Goal: Task Accomplishment & Management: Manage account settings

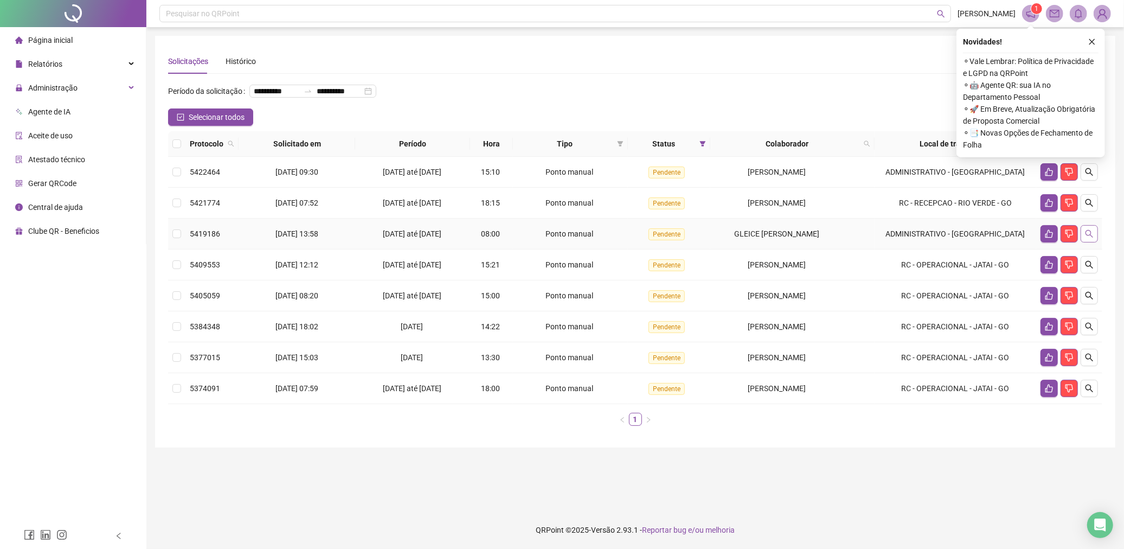
click at [1088, 238] on icon "search" at bounding box center [1090, 234] width 8 height 8
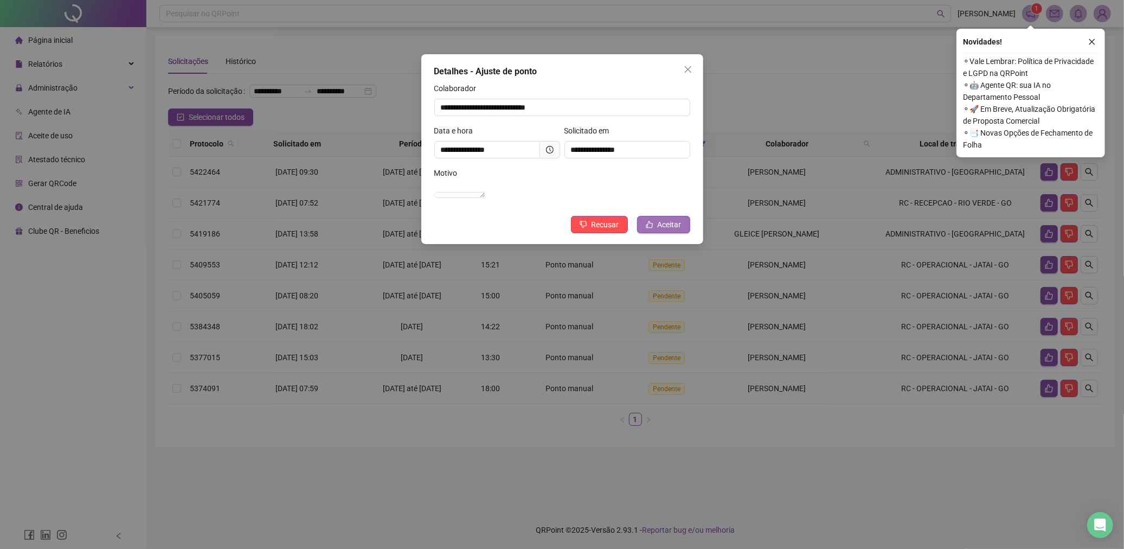
click at [670, 230] on span "Aceitar" at bounding box center [670, 225] width 24 height 12
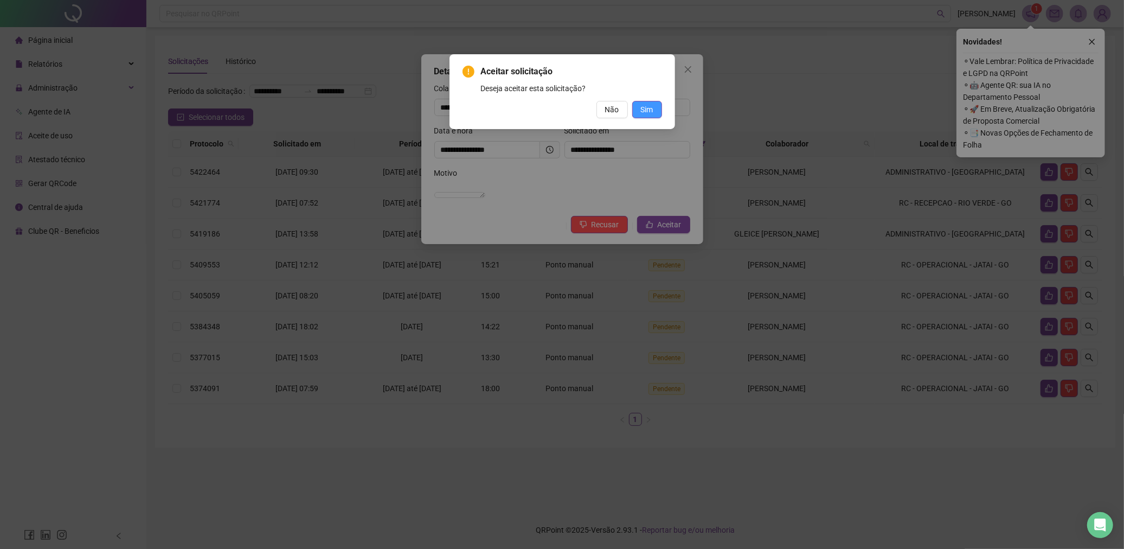
click at [644, 107] on span "Sim" at bounding box center [647, 110] width 12 height 12
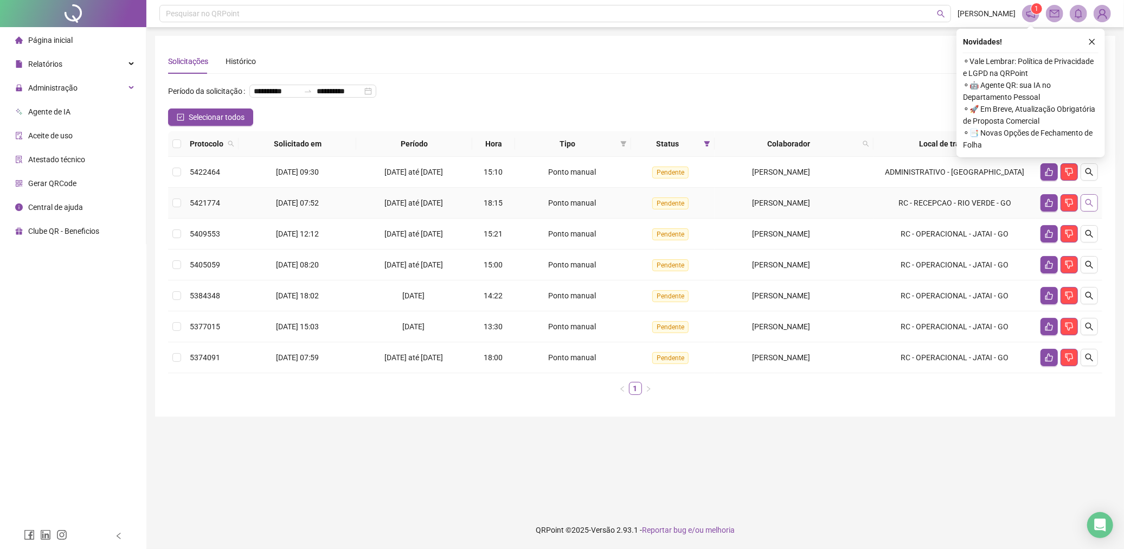
click at [1090, 207] on icon "search" at bounding box center [1089, 202] width 9 height 9
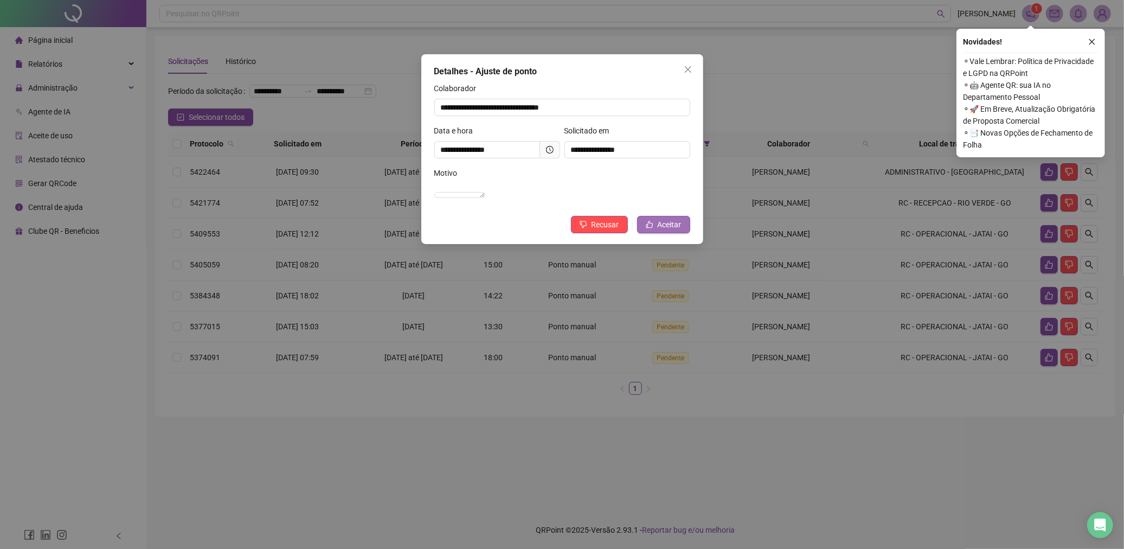
click at [662, 230] on span "Aceitar" at bounding box center [670, 225] width 24 height 12
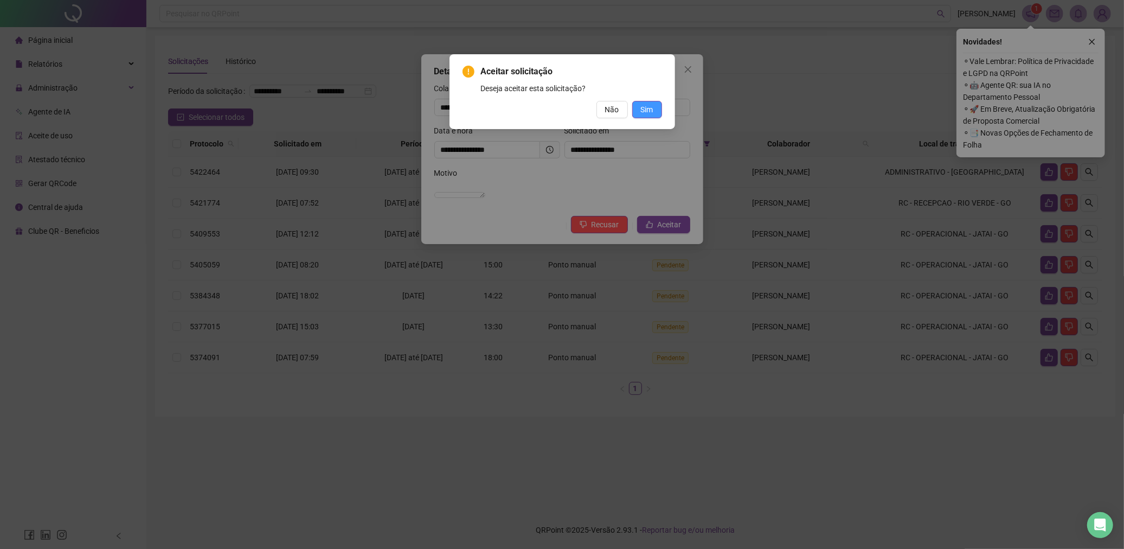
click at [646, 111] on span "Sim" at bounding box center [647, 110] width 12 height 12
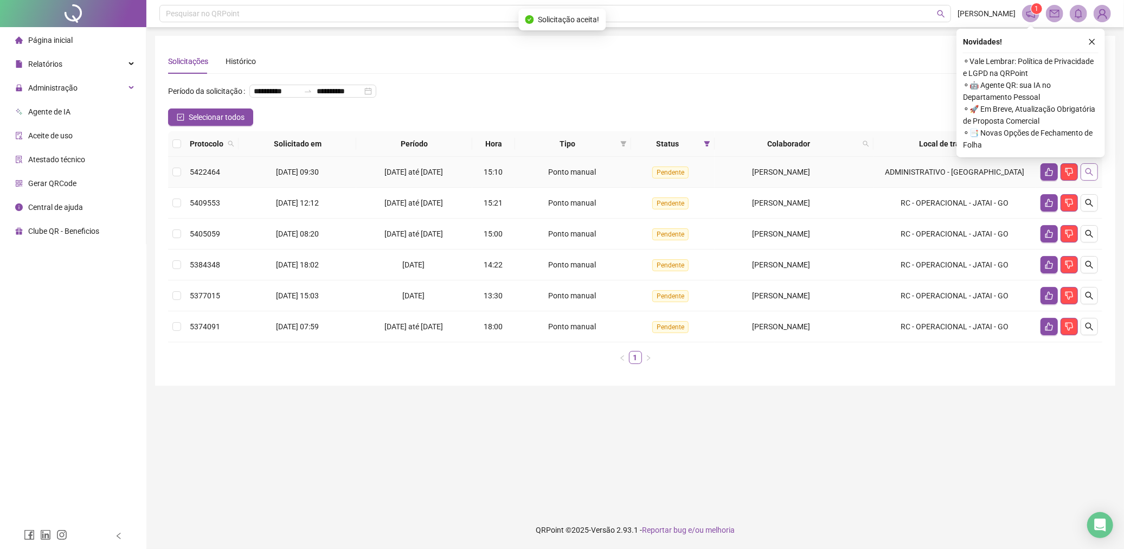
click at [1085, 181] on button "button" at bounding box center [1089, 171] width 17 height 17
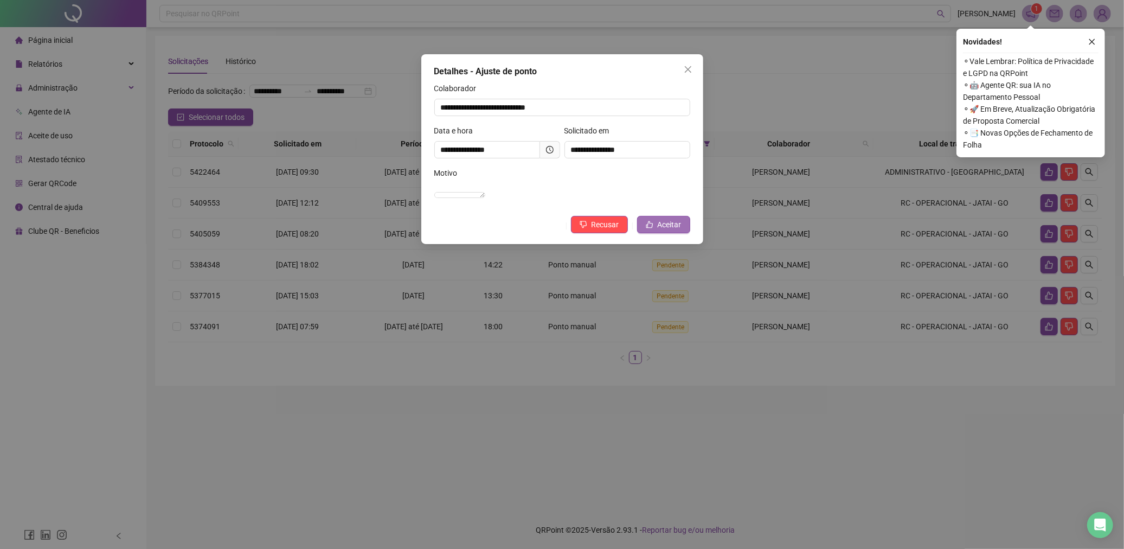
click at [664, 230] on span "Aceitar" at bounding box center [670, 225] width 24 height 12
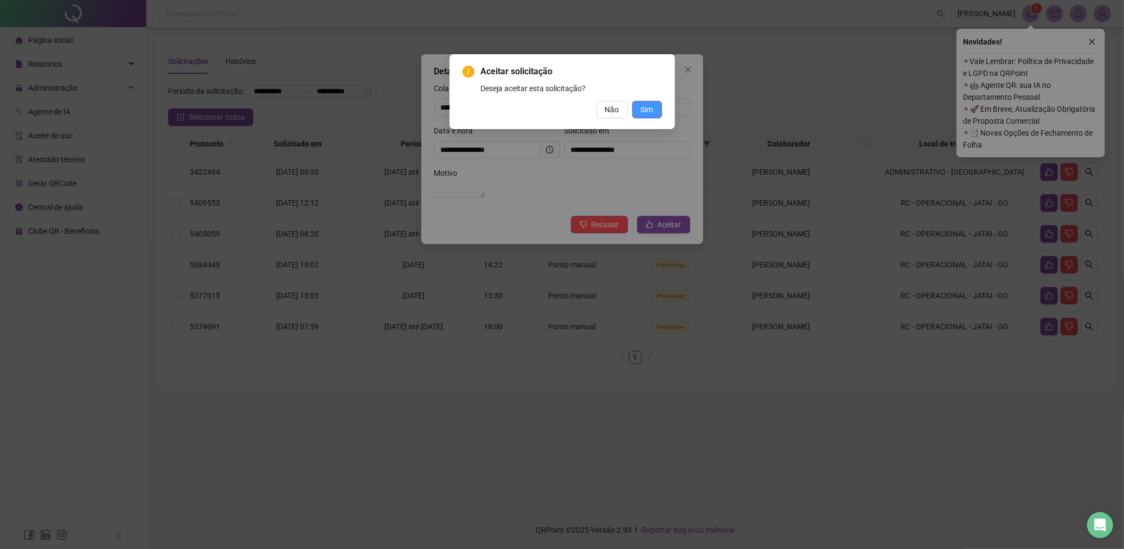
click at [652, 104] on span "Sim" at bounding box center [647, 110] width 12 height 12
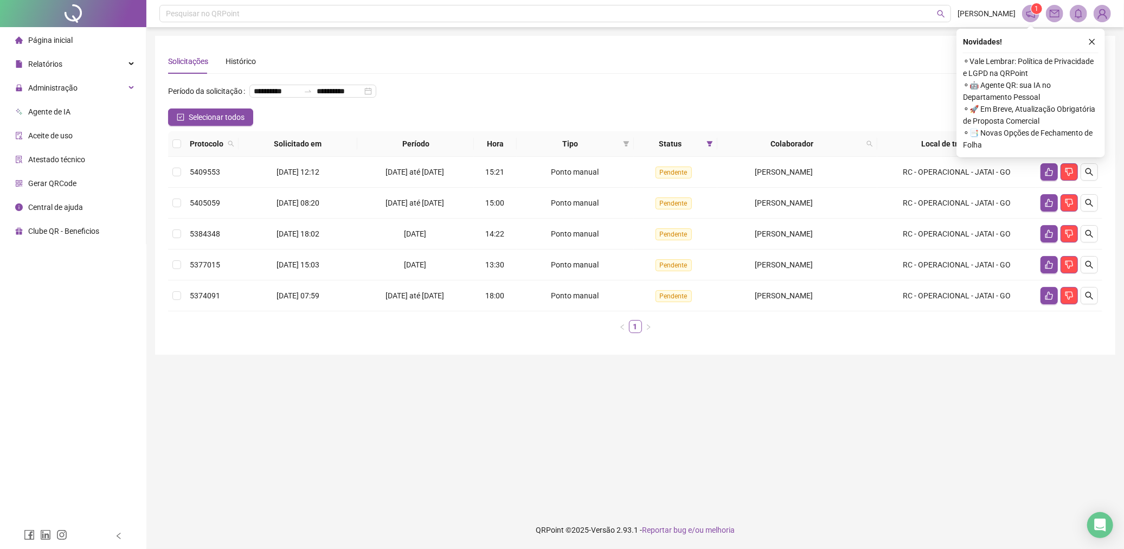
click at [857, 95] on div "**********" at bounding box center [635, 95] width 934 height 26
click at [875, 66] on div "Solicitações Histórico" at bounding box center [635, 61] width 934 height 25
click at [1093, 44] on icon "close" at bounding box center [1092, 42] width 8 height 8
